Goal: Transaction & Acquisition: Book appointment/travel/reservation

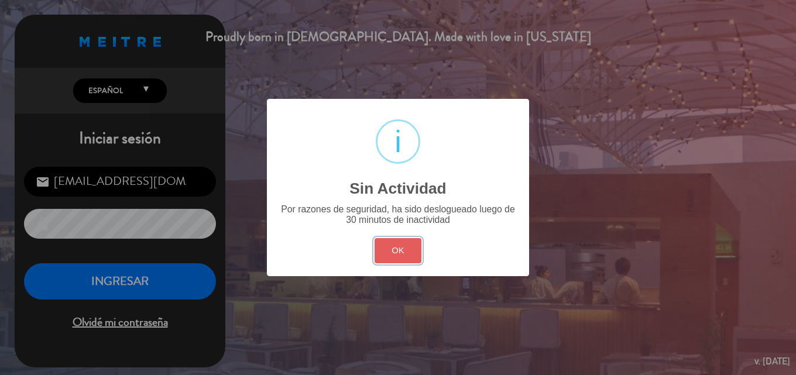
click at [394, 251] on button "OK" at bounding box center [397, 250] width 47 height 25
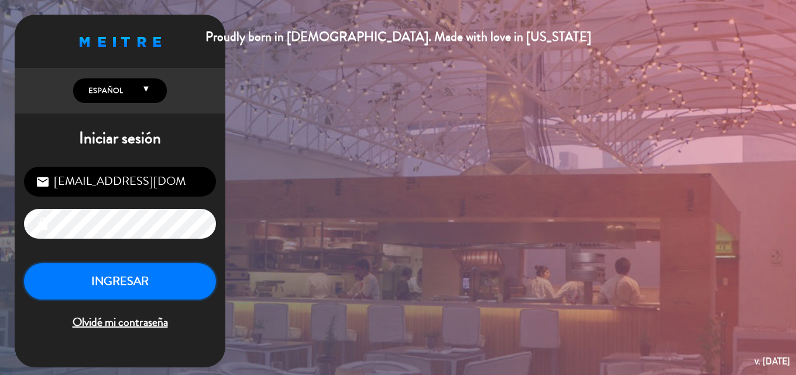
click at [184, 283] on button "INGRESAR" at bounding box center [120, 281] width 192 height 37
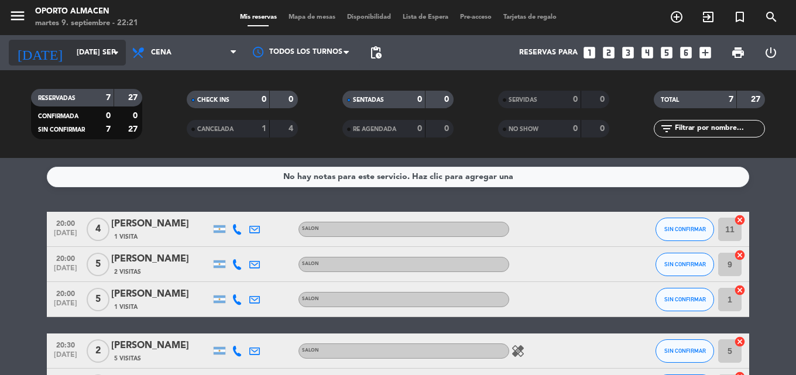
click at [89, 56] on input "[DATE] sep." at bounding box center [120, 53] width 99 height 20
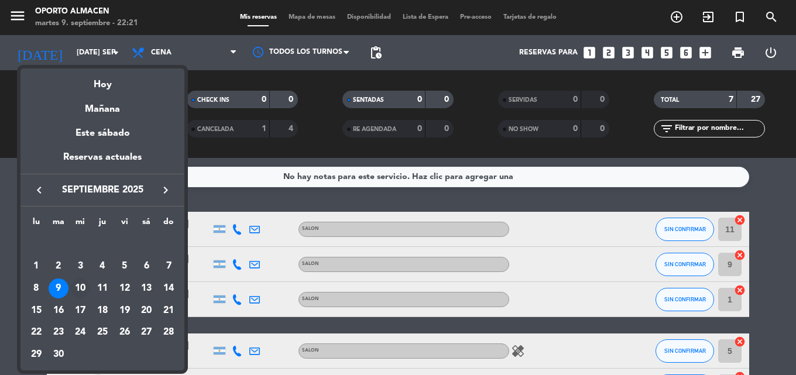
click at [81, 288] on div "10" at bounding box center [80, 288] width 20 height 20
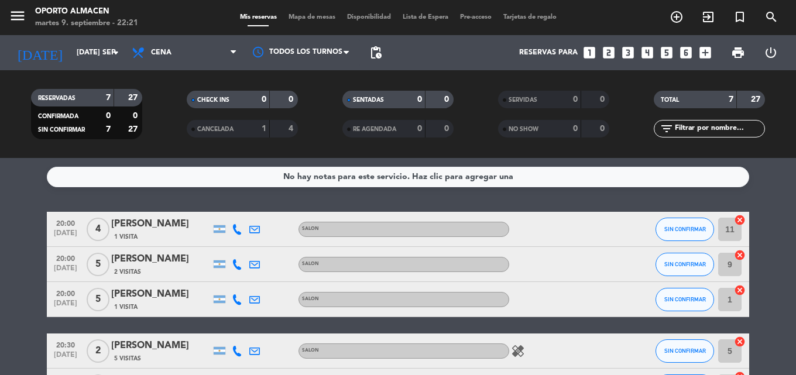
type input "mié. [DATE]"
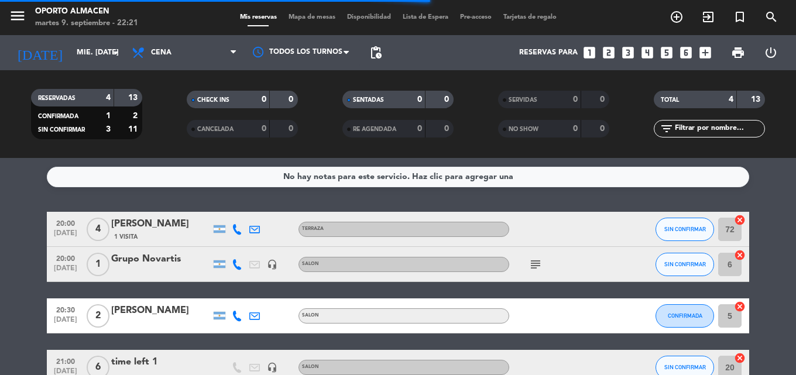
click at [533, 263] on icon "subject" at bounding box center [535, 264] width 14 height 14
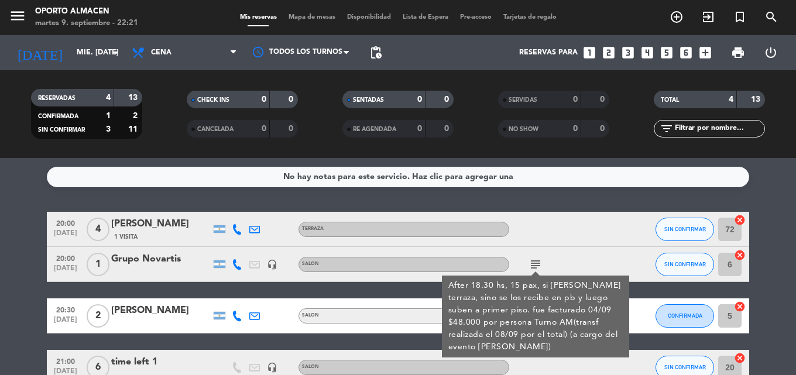
click at [533, 263] on icon "subject" at bounding box center [535, 264] width 14 height 14
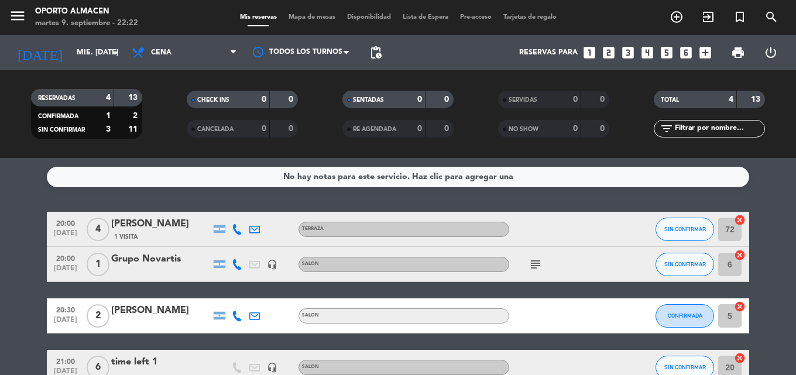
click at [628, 49] on icon "looks_3" at bounding box center [627, 52] width 15 height 15
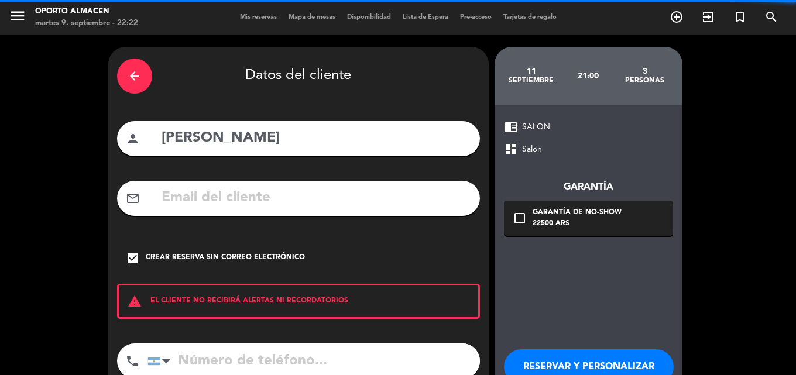
click at [135, 72] on icon "arrow_back" at bounding box center [135, 76] width 14 height 14
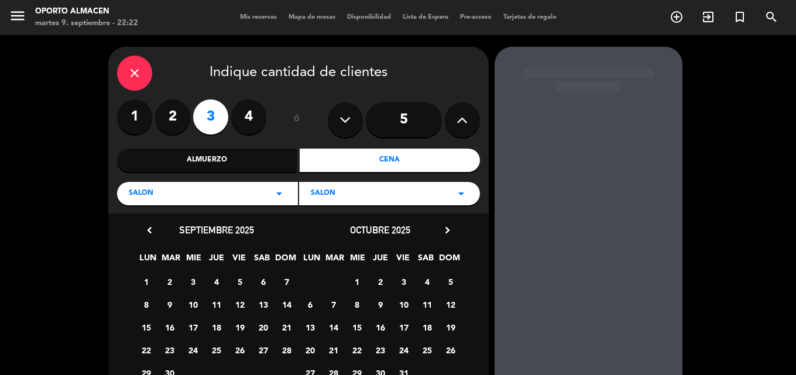
click at [135, 73] on icon "close" at bounding box center [135, 73] width 14 height 14
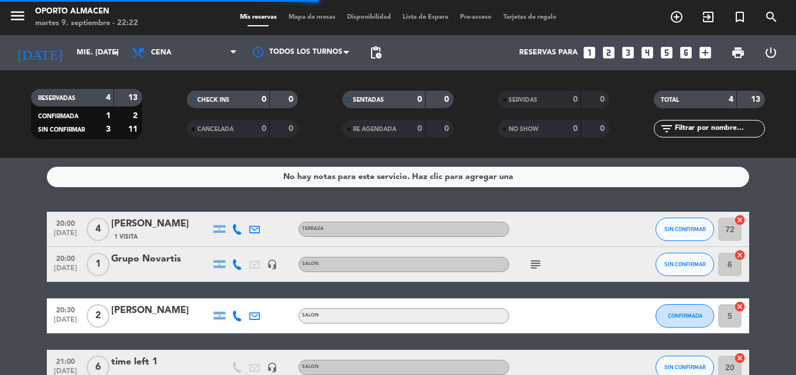
click at [627, 50] on icon "looks_3" at bounding box center [627, 52] width 15 height 15
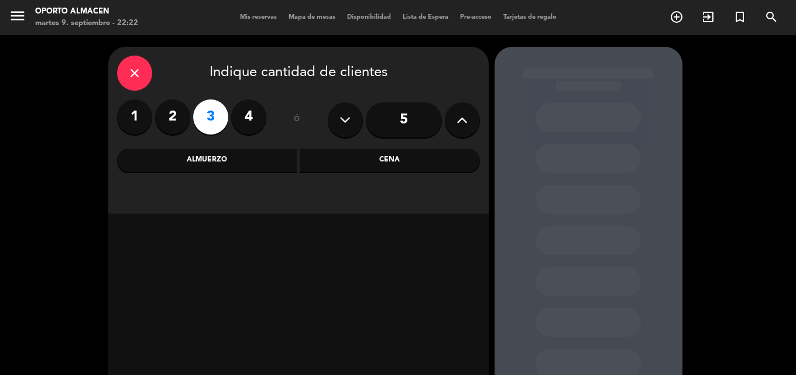
click at [335, 157] on div "Cena" at bounding box center [389, 160] width 180 height 23
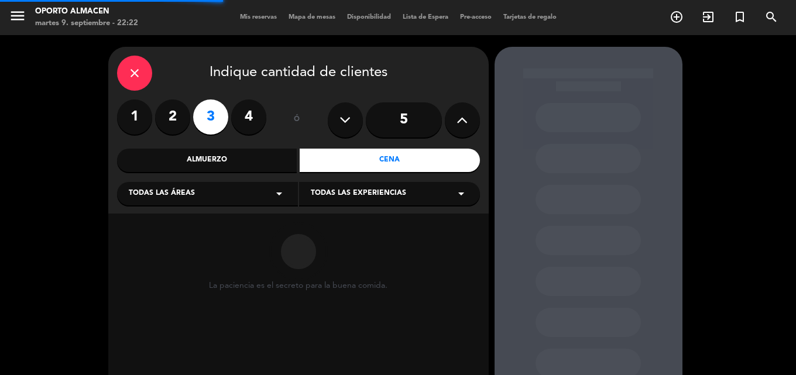
click at [256, 196] on div "Todas las áreas arrow_drop_down" at bounding box center [207, 193] width 181 height 23
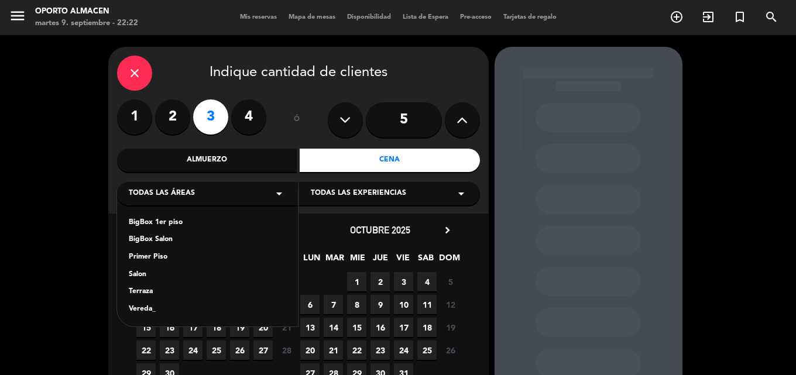
click at [152, 270] on div "Salon" at bounding box center [207, 275] width 157 height 12
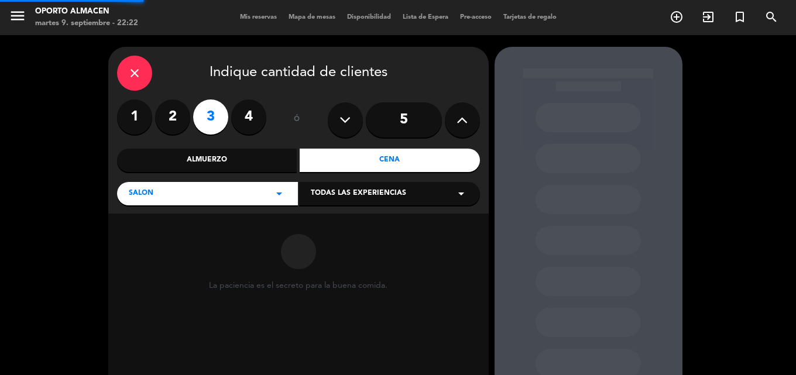
click at [388, 194] on span "Todas las experiencias" at bounding box center [358, 194] width 95 height 12
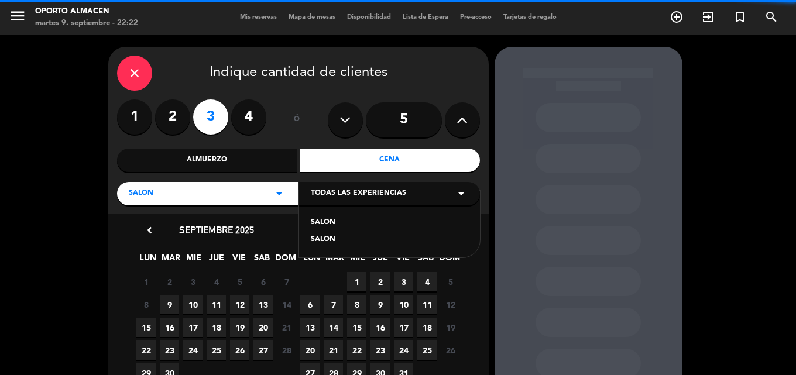
click at [329, 221] on div "SALON" at bounding box center [389, 223] width 157 height 12
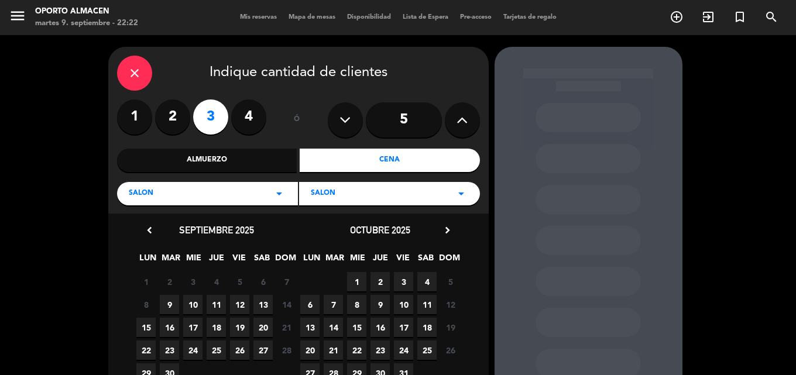
click at [184, 302] on span "10" at bounding box center [192, 304] width 19 height 19
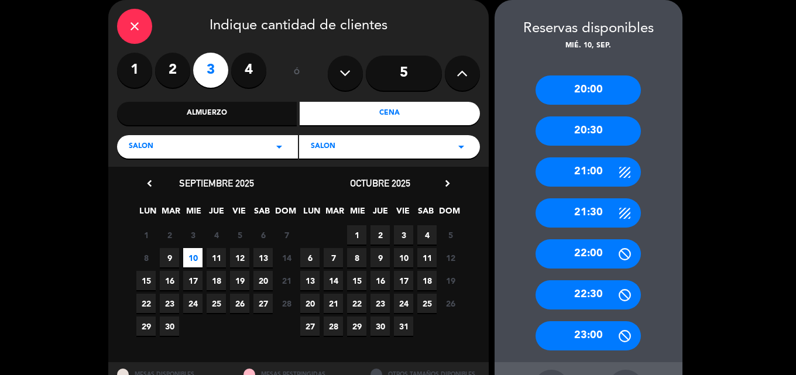
click at [597, 136] on div "20:30" at bounding box center [587, 130] width 105 height 29
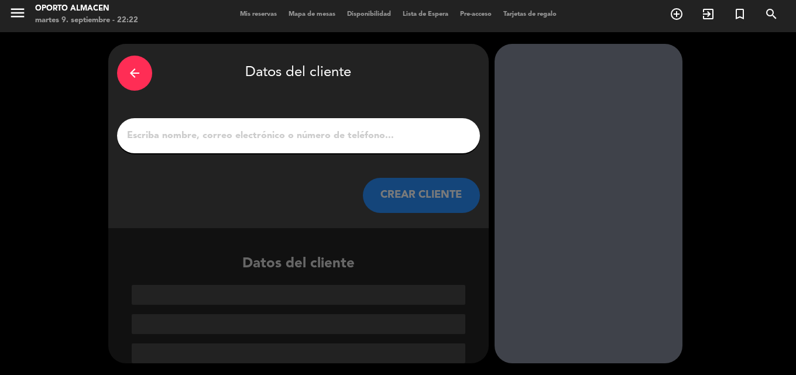
scroll to position [3, 0]
click at [313, 129] on input "1" at bounding box center [298, 136] width 345 height 16
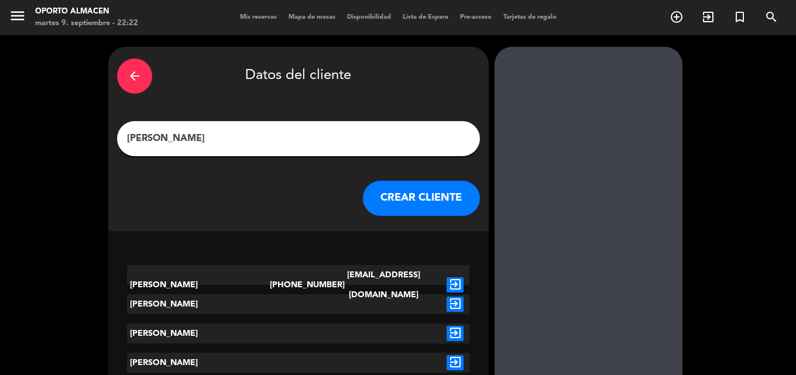
type input "[PERSON_NAME]"
click at [457, 300] on icon "exit_to_app" at bounding box center [454, 304] width 17 height 15
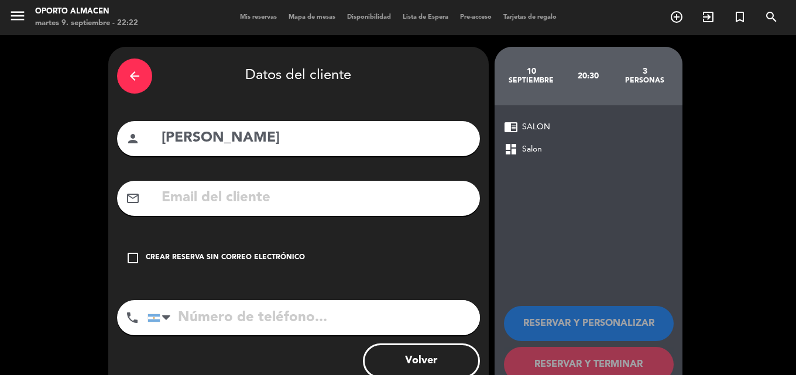
click at [130, 249] on div "check_box_outline_blank Crear reserva sin correo electrónico" at bounding box center [298, 257] width 363 height 35
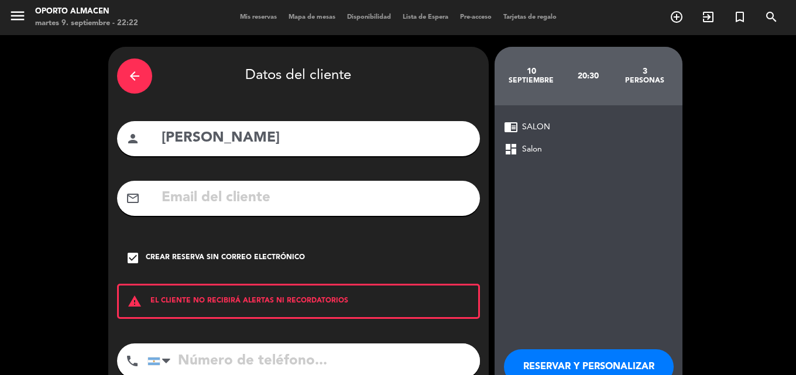
click at [560, 368] on button "RESERVAR Y PERSONALIZAR" at bounding box center [589, 366] width 170 height 35
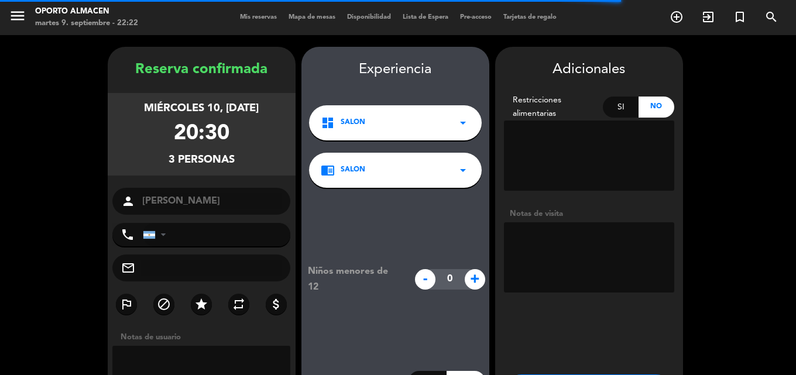
scroll to position [47, 0]
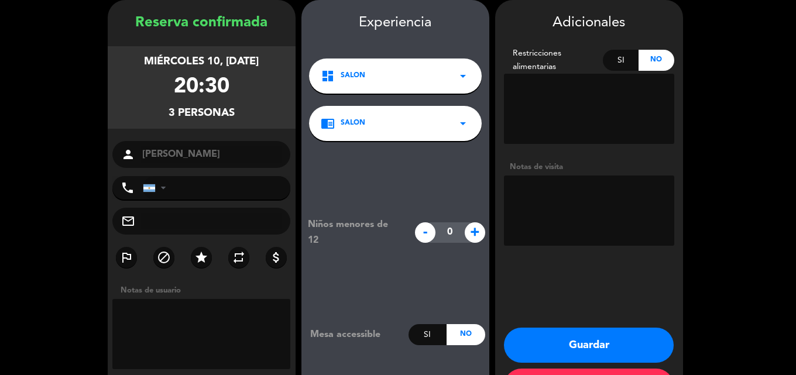
click at [537, 214] on textarea at bounding box center [589, 210] width 170 height 70
type textarea "viene con amigos"
click at [573, 339] on button "Guardar" at bounding box center [589, 345] width 170 height 35
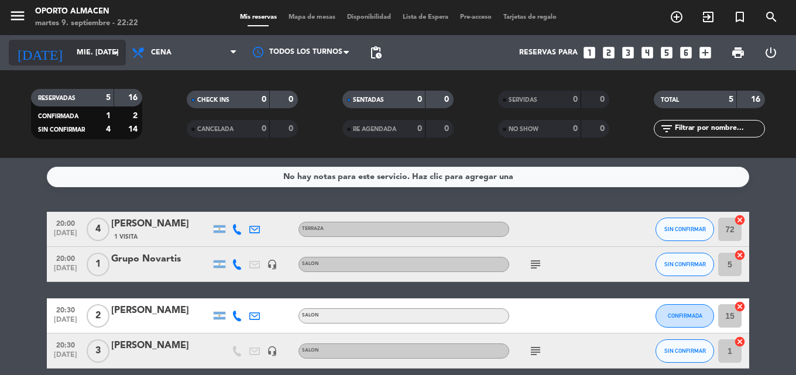
click at [95, 49] on input "mié. [DATE]" at bounding box center [120, 53] width 99 height 20
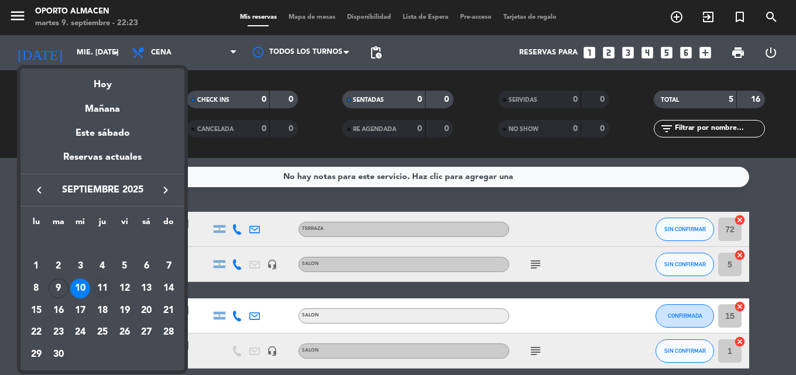
click at [105, 290] on div "11" at bounding box center [102, 288] width 20 height 20
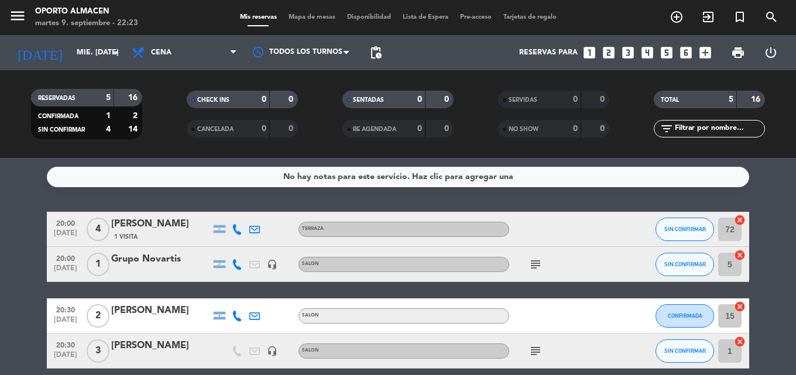
type input "[DEMOGRAPHIC_DATA] [DATE]"
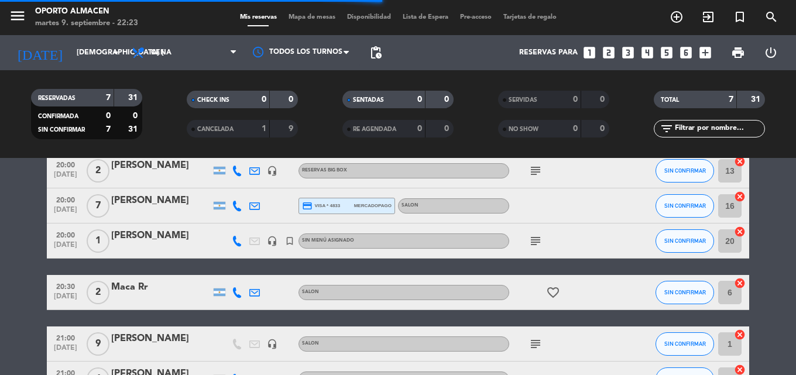
scroll to position [175, 0]
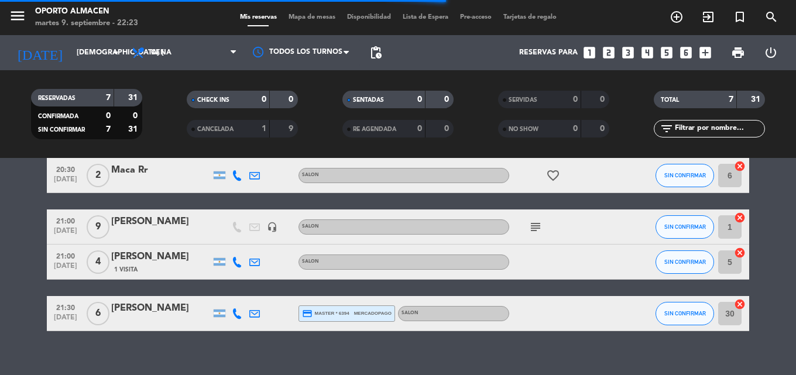
click at [139, 221] on div "[PERSON_NAME]" at bounding box center [160, 221] width 99 height 15
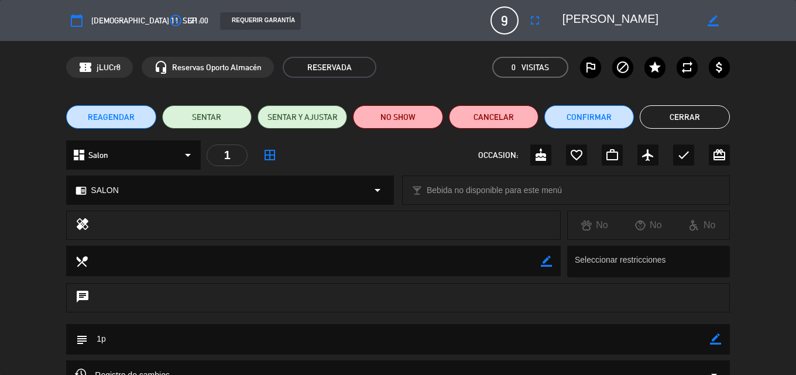
click at [715, 338] on icon "border_color" at bounding box center [715, 338] width 11 height 11
type textarea "1p , la esposa de [PERSON_NAME] viene con amigas"
click at [719, 338] on icon at bounding box center [715, 338] width 11 height 11
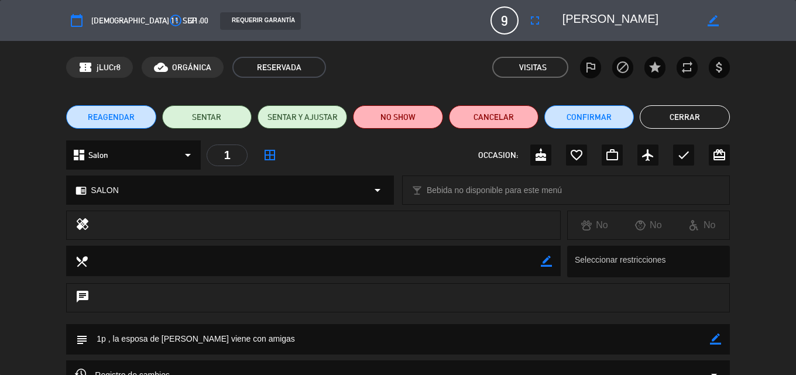
click at [686, 116] on button "Cerrar" at bounding box center [683, 116] width 89 height 23
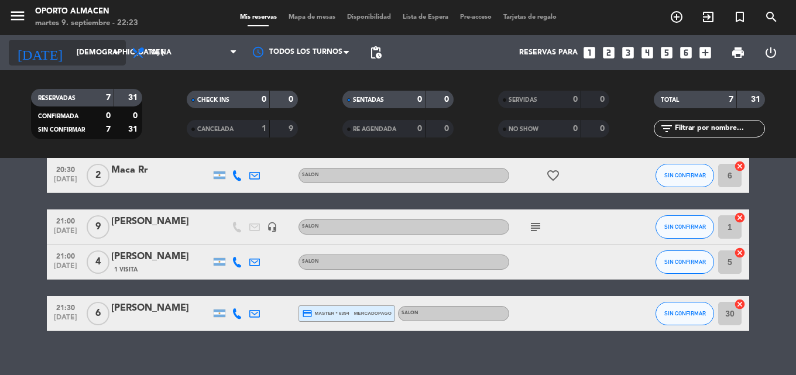
click at [85, 58] on input "[DEMOGRAPHIC_DATA] [DATE]" at bounding box center [120, 53] width 99 height 20
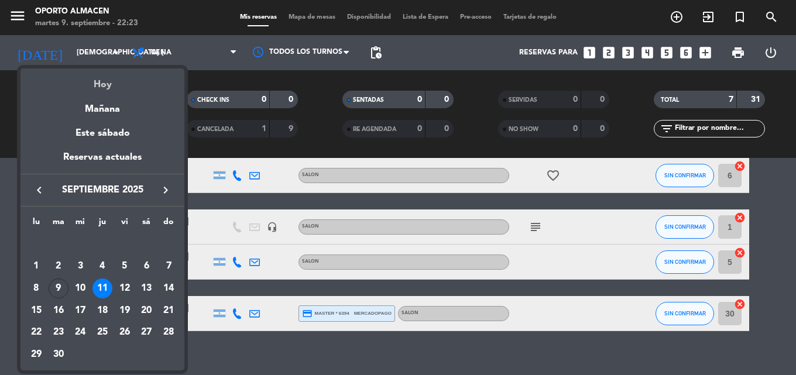
click at [105, 83] on div "Hoy" at bounding box center [102, 80] width 164 height 24
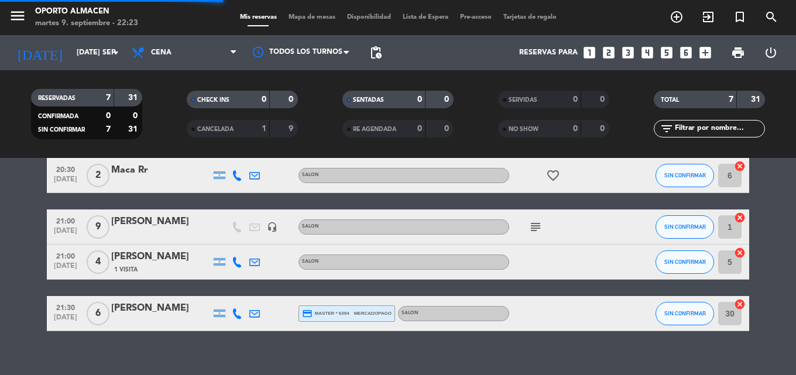
scroll to position [174, 0]
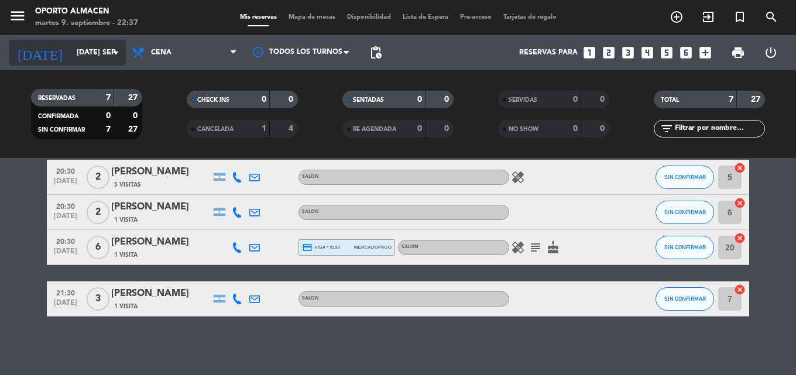
click at [71, 50] on input "[DATE] sep." at bounding box center [120, 53] width 99 height 20
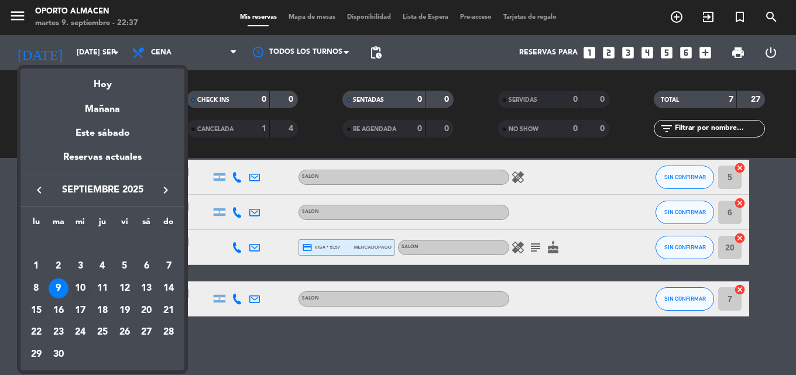
click at [81, 288] on div "10" at bounding box center [80, 288] width 20 height 20
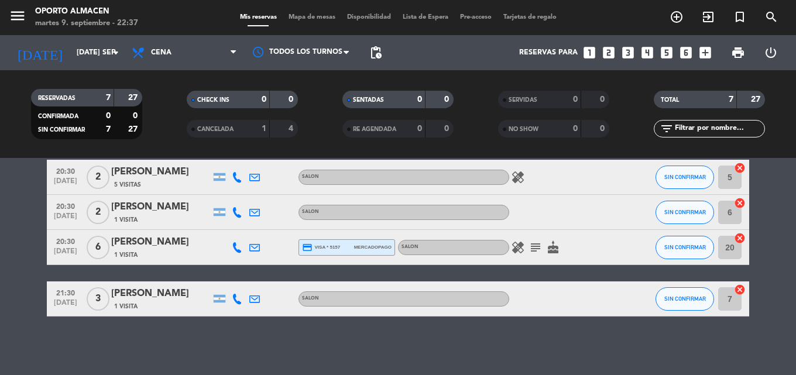
type input "mié. [DATE]"
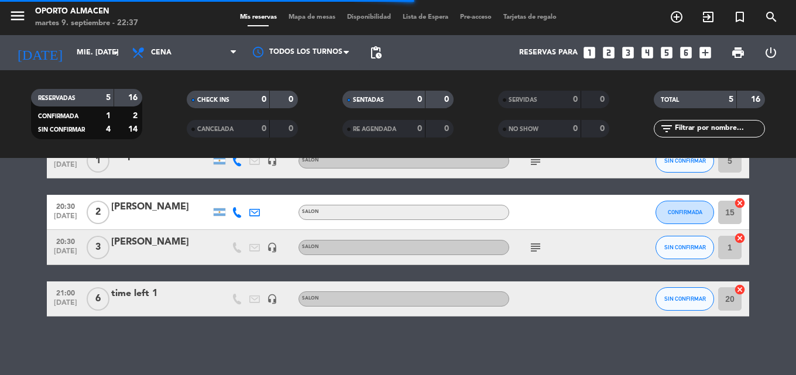
scroll to position [45, 0]
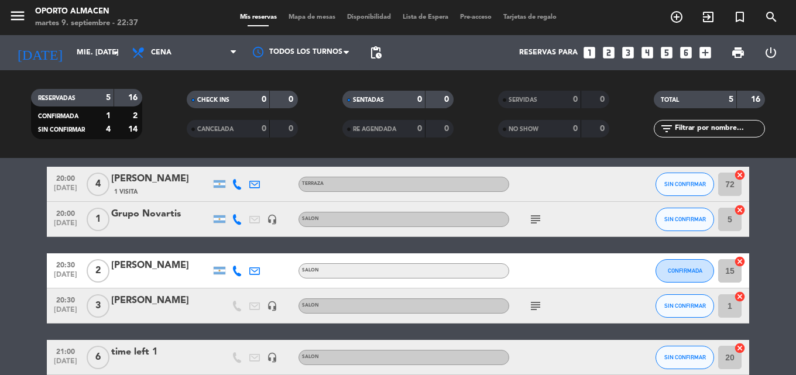
click at [533, 221] on icon "subject" at bounding box center [535, 219] width 14 height 14
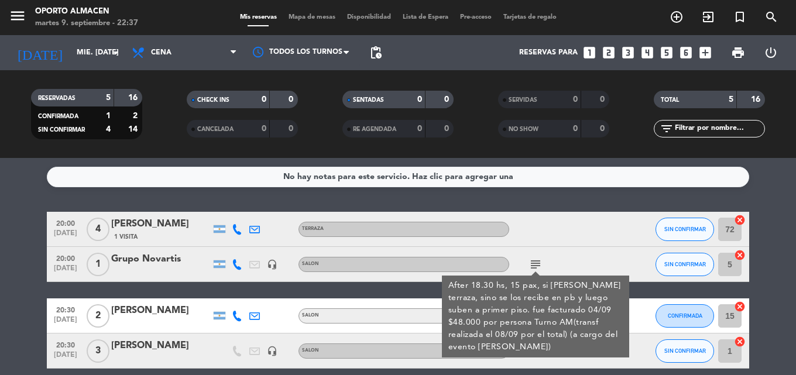
scroll to position [58, 0]
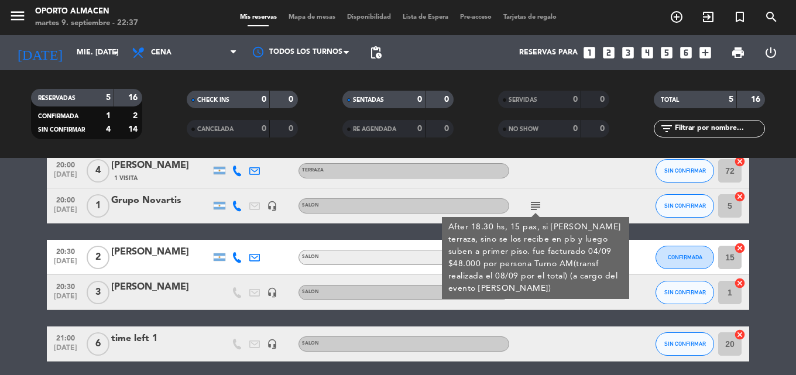
click at [590, 338] on div at bounding box center [561, 343] width 105 height 35
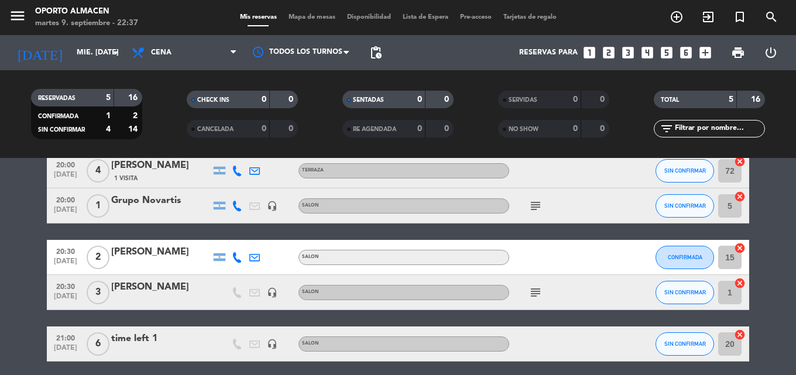
click at [530, 286] on icon "subject" at bounding box center [535, 292] width 14 height 14
click at [157, 287] on div "[PERSON_NAME]" at bounding box center [160, 287] width 99 height 15
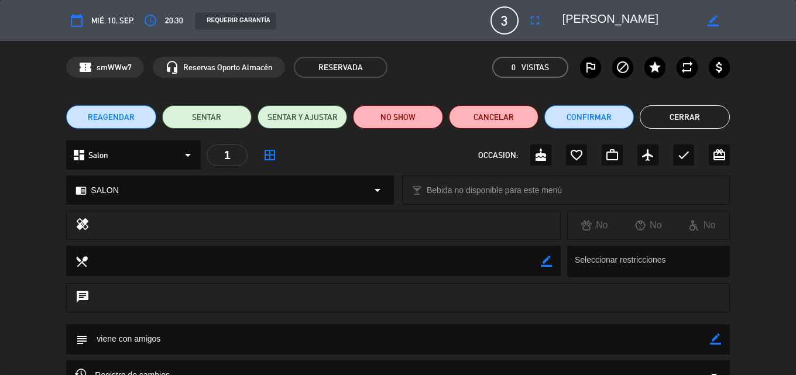
click at [719, 338] on icon "border_color" at bounding box center [715, 338] width 11 height 11
click at [707, 338] on textarea at bounding box center [398, 339] width 621 height 30
type textarea "PB. viene con amigos"
click at [715, 339] on icon at bounding box center [715, 338] width 11 height 11
click at [673, 118] on button "Cerrar" at bounding box center [683, 116] width 89 height 23
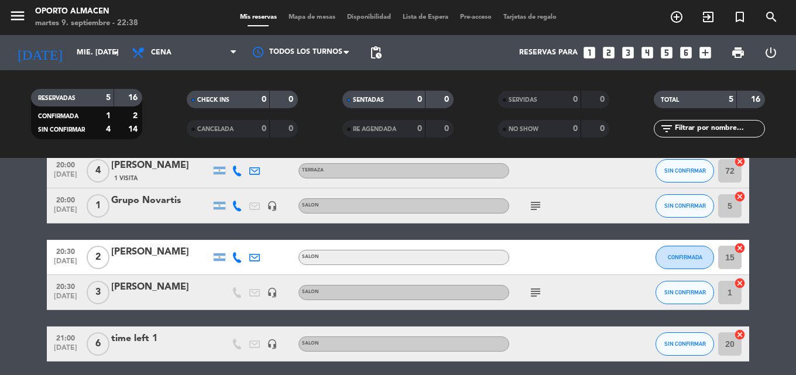
scroll to position [0, 0]
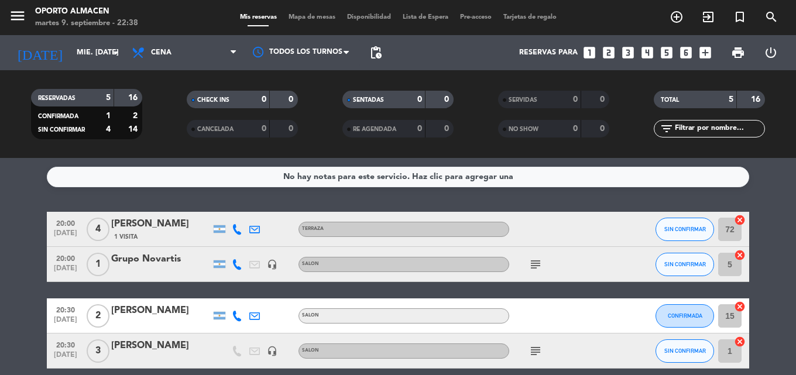
click at [535, 264] on icon "subject" at bounding box center [535, 264] width 14 height 14
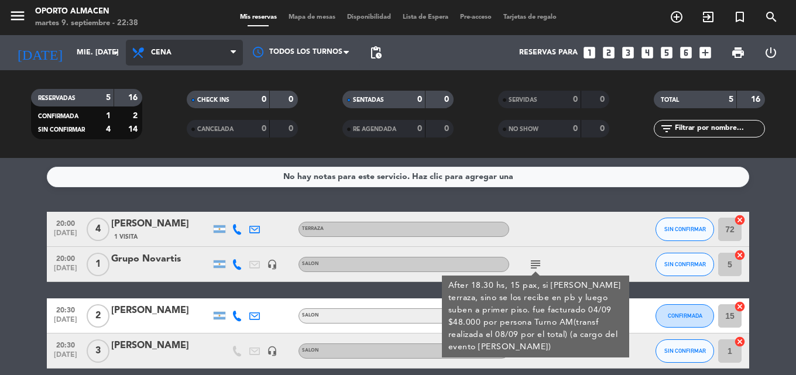
click at [147, 56] on icon at bounding box center [139, 53] width 17 height 14
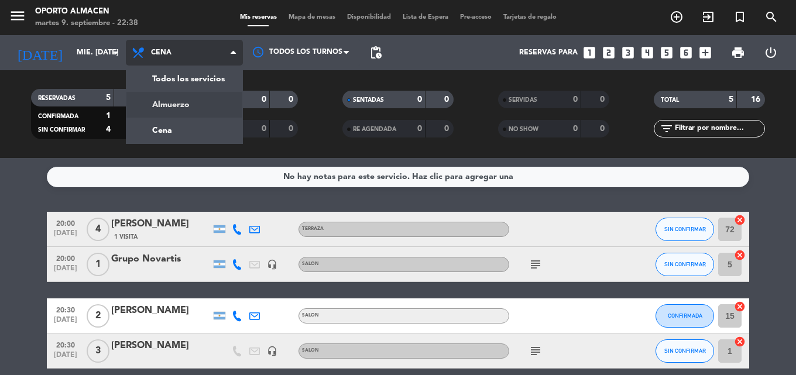
click at [160, 110] on div "menu Oporto Almacen martes 9. septiembre - 22:38 Mis reservas Mapa de mesas Dis…" at bounding box center [398, 79] width 796 height 158
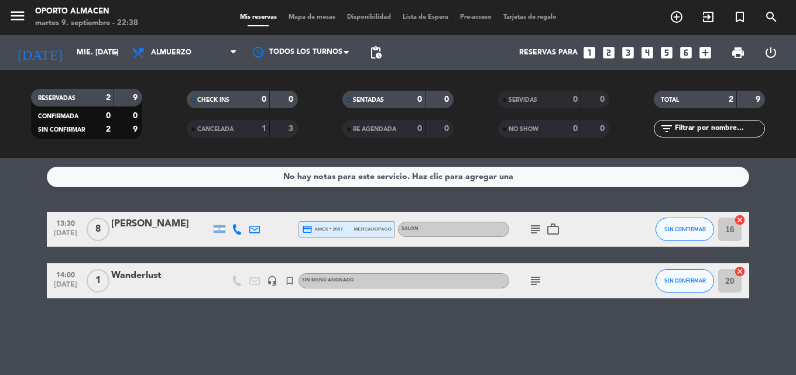
click at [536, 285] on icon "subject" at bounding box center [535, 281] width 14 height 14
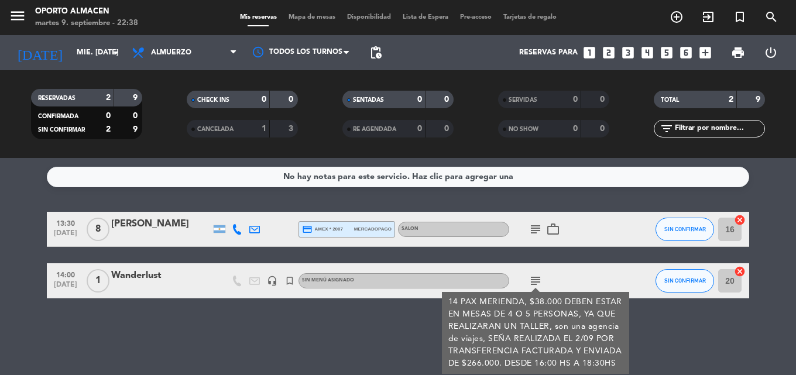
click at [652, 324] on div "No hay notas para este servicio. Haz clic para agregar una 13:30 [DATE] 8 [PERS…" at bounding box center [398, 266] width 796 height 217
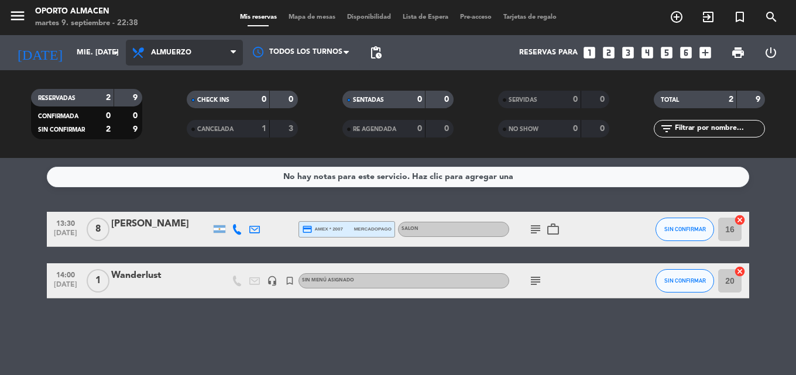
click at [163, 61] on span "Almuerzo" at bounding box center [184, 53] width 117 height 26
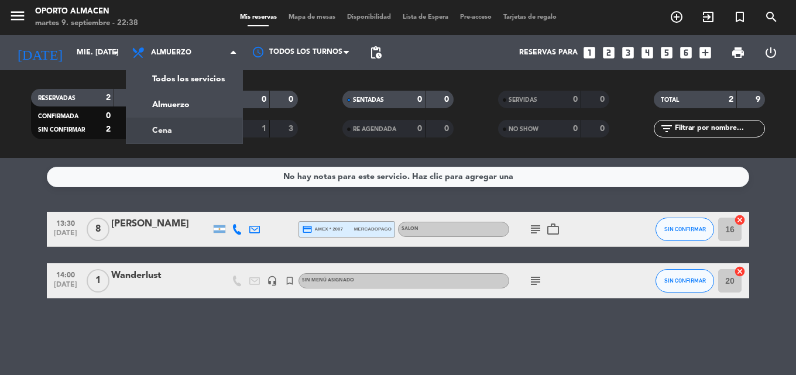
click at [541, 278] on icon "subject" at bounding box center [535, 281] width 14 height 14
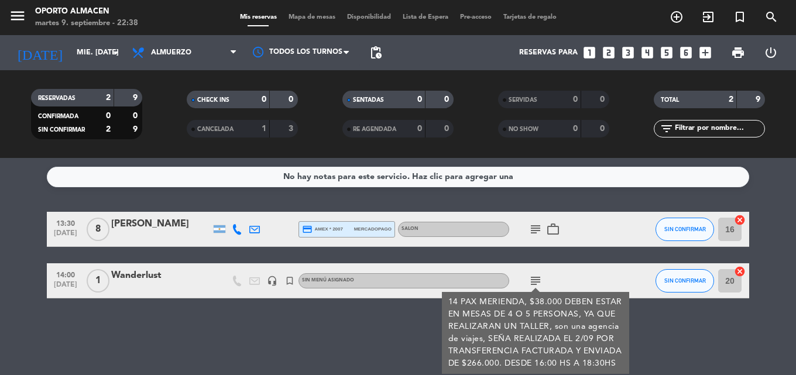
click at [541, 278] on icon "subject" at bounding box center [535, 281] width 14 height 14
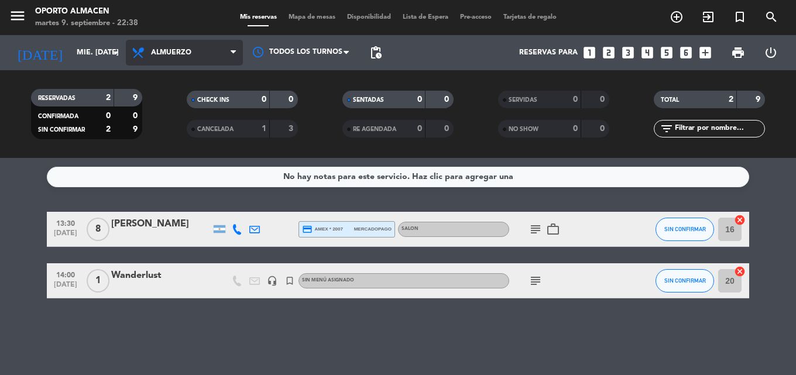
click at [151, 53] on span "Almuerzo" at bounding box center [171, 53] width 40 height 8
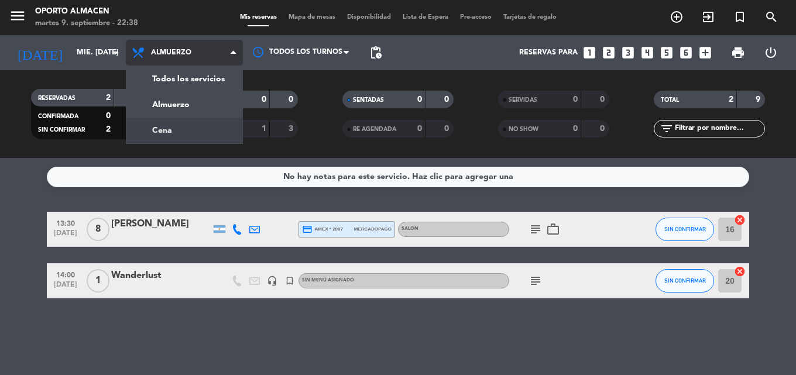
click at [173, 126] on div "menu Oporto Almacen martes 9. septiembre - 22:38 Mis reservas Mapa de mesas Dis…" at bounding box center [398, 79] width 796 height 158
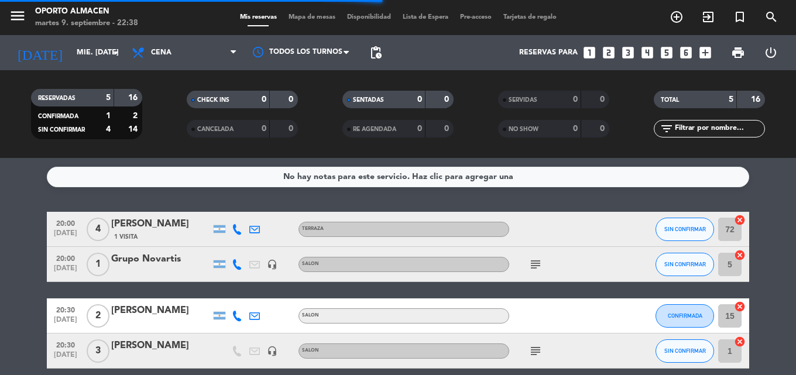
scroll to position [58, 0]
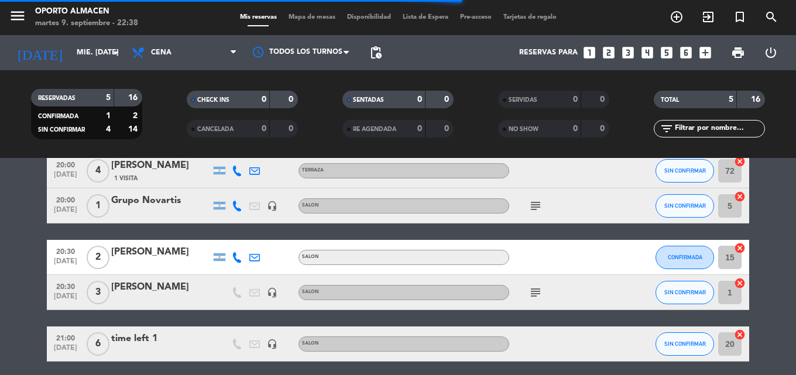
click at [532, 208] on icon "subject" at bounding box center [535, 206] width 14 height 14
